Goal: Check status

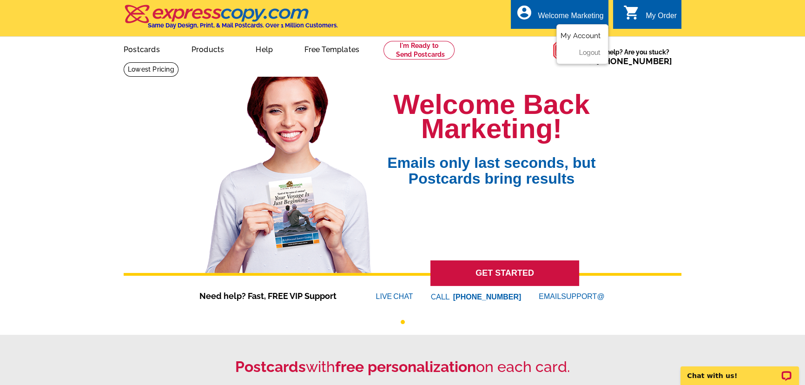
click at [576, 40] on link "My Account" at bounding box center [581, 36] width 40 height 8
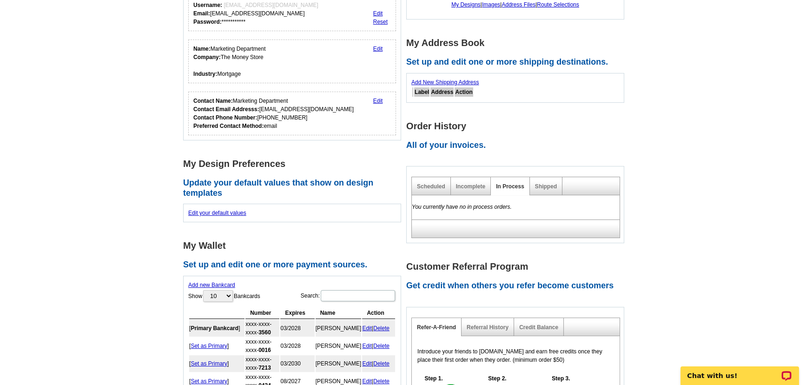
scroll to position [126, 0]
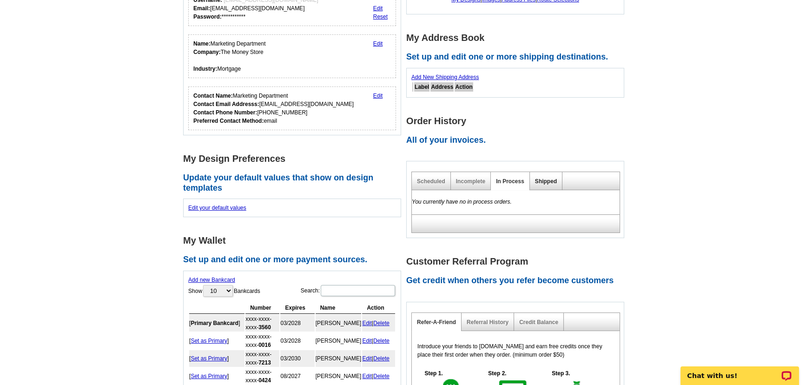
click at [540, 182] on link "Shipped" at bounding box center [546, 181] width 22 height 7
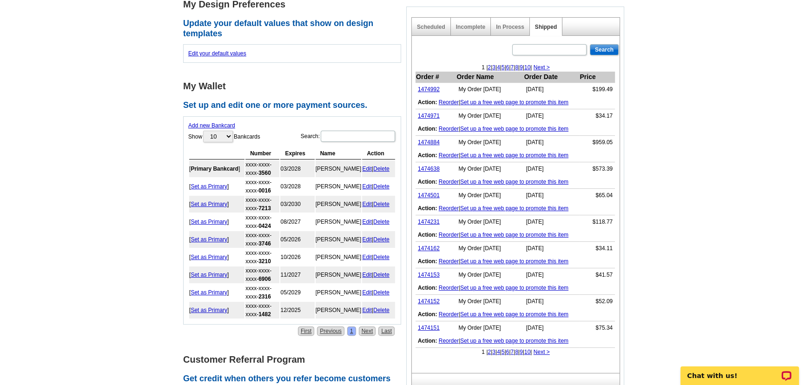
scroll to position [296, 0]
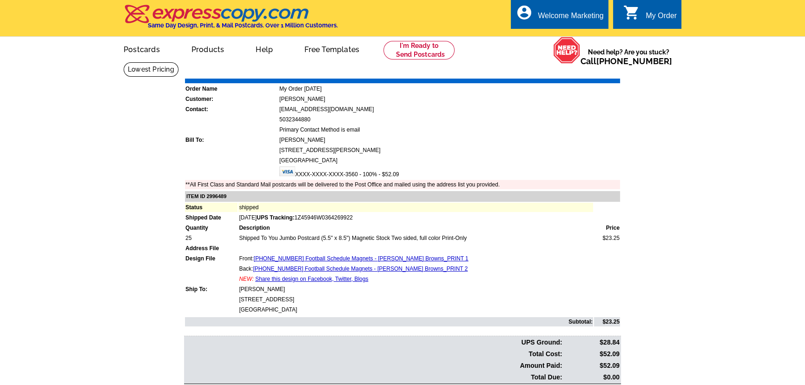
drag, startPoint x: 377, startPoint y: 218, endPoint x: 270, endPoint y: 218, distance: 106.9
click at [270, 218] on td "[DATE] UPS Tracking: 1Z45946W0364269922" at bounding box center [415, 217] width 355 height 9
copy span "UPS Tracking: 1Z45946W0364269922"
